Goal: Find specific page/section: Find specific page/section

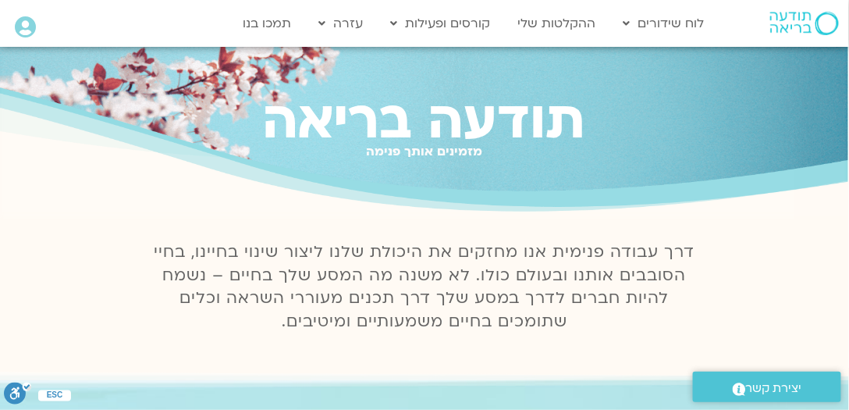
click at [23, 23] on icon at bounding box center [25, 27] width 21 height 22
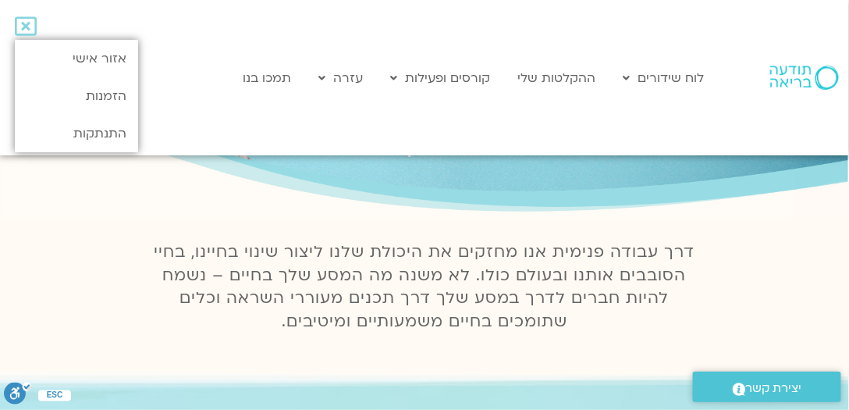
click at [23, 23] on icon at bounding box center [26, 27] width 22 height 22
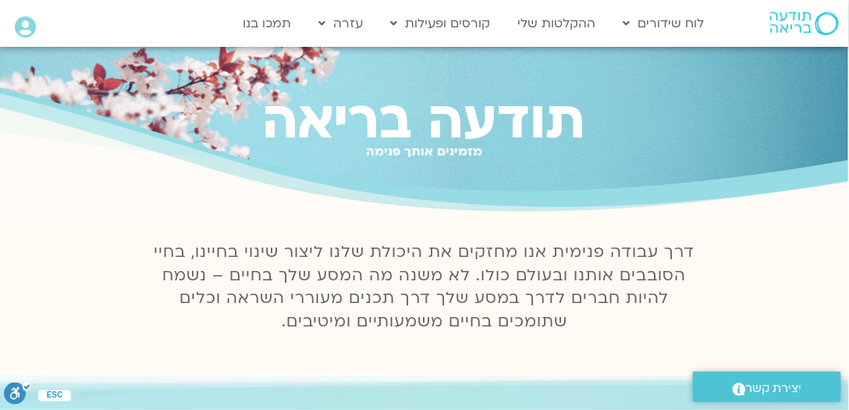
click at [30, 25] on icon at bounding box center [25, 27] width 21 height 22
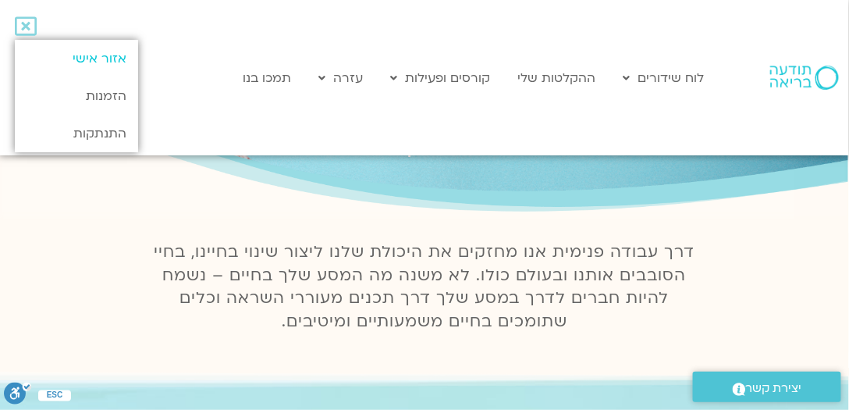
click at [89, 49] on link "אזור אישי" at bounding box center [76, 58] width 123 height 37
click at [109, 59] on link "אזור אישי" at bounding box center [76, 58] width 123 height 37
